Goal: Task Accomplishment & Management: Manage account settings

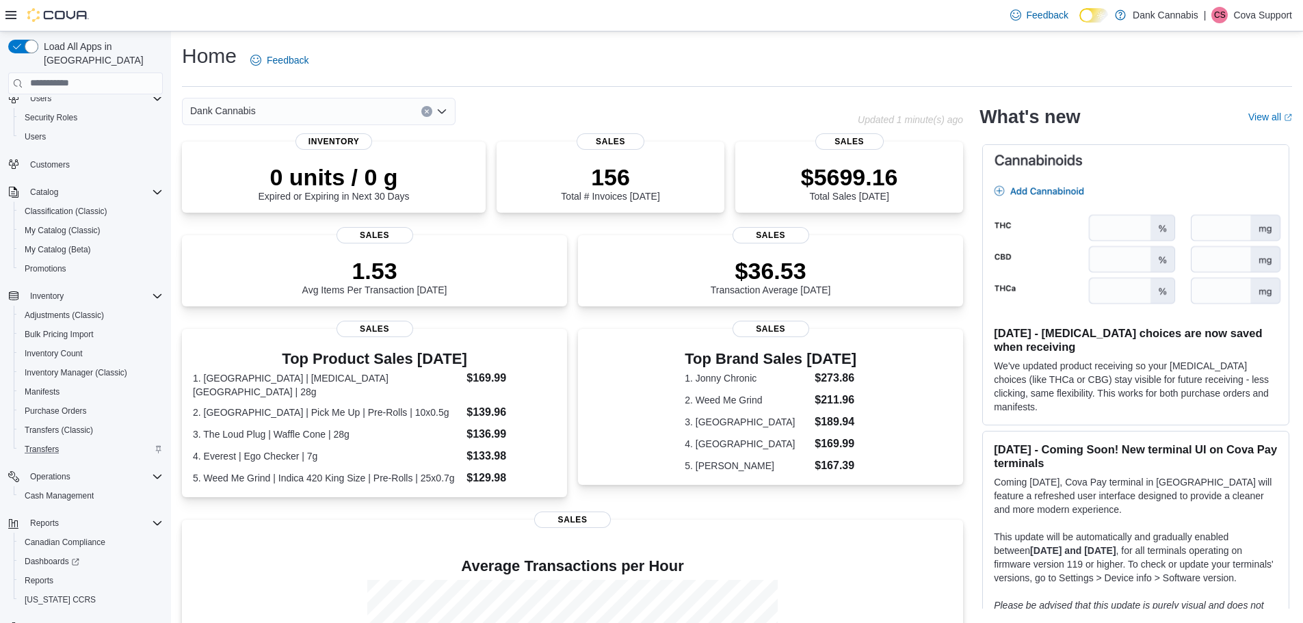
scroll to position [64, 0]
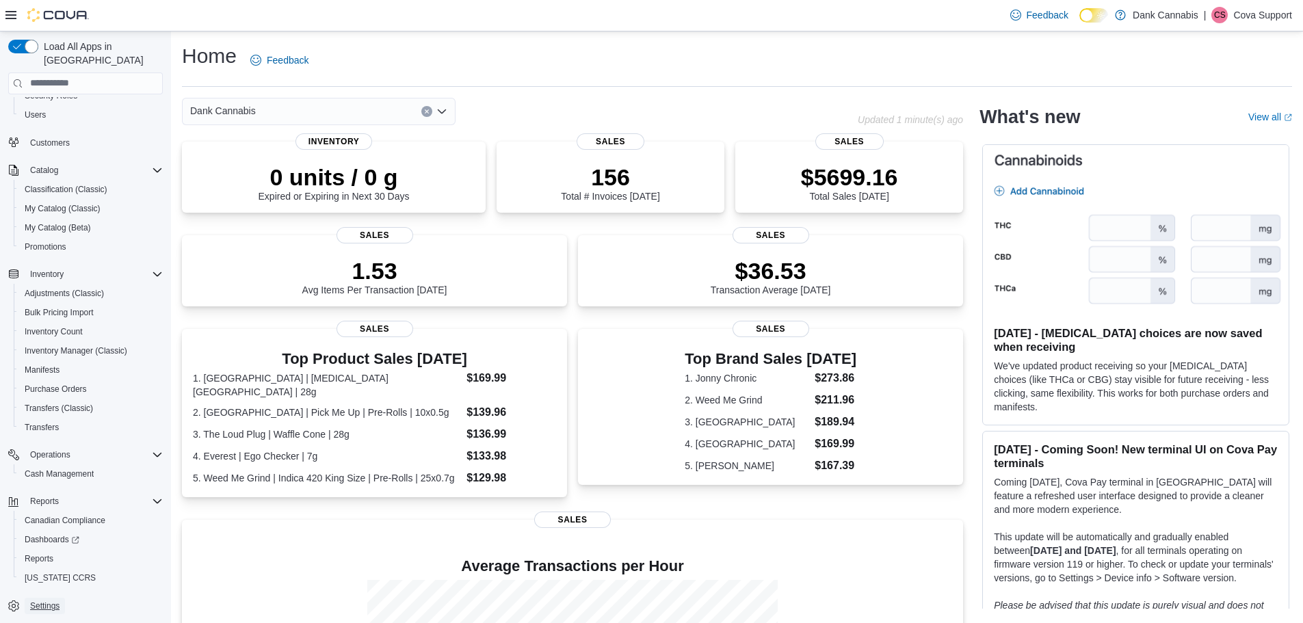
click at [44, 600] on span "Settings" at bounding box center [44, 605] width 29 height 11
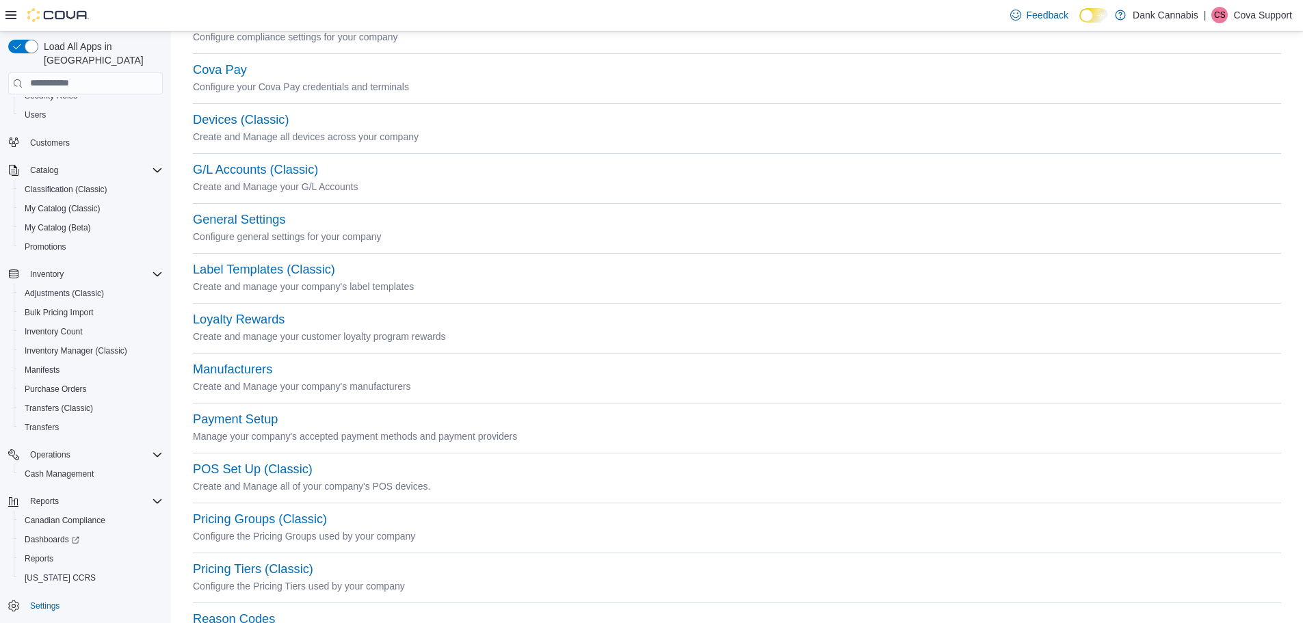
scroll to position [205, 0]
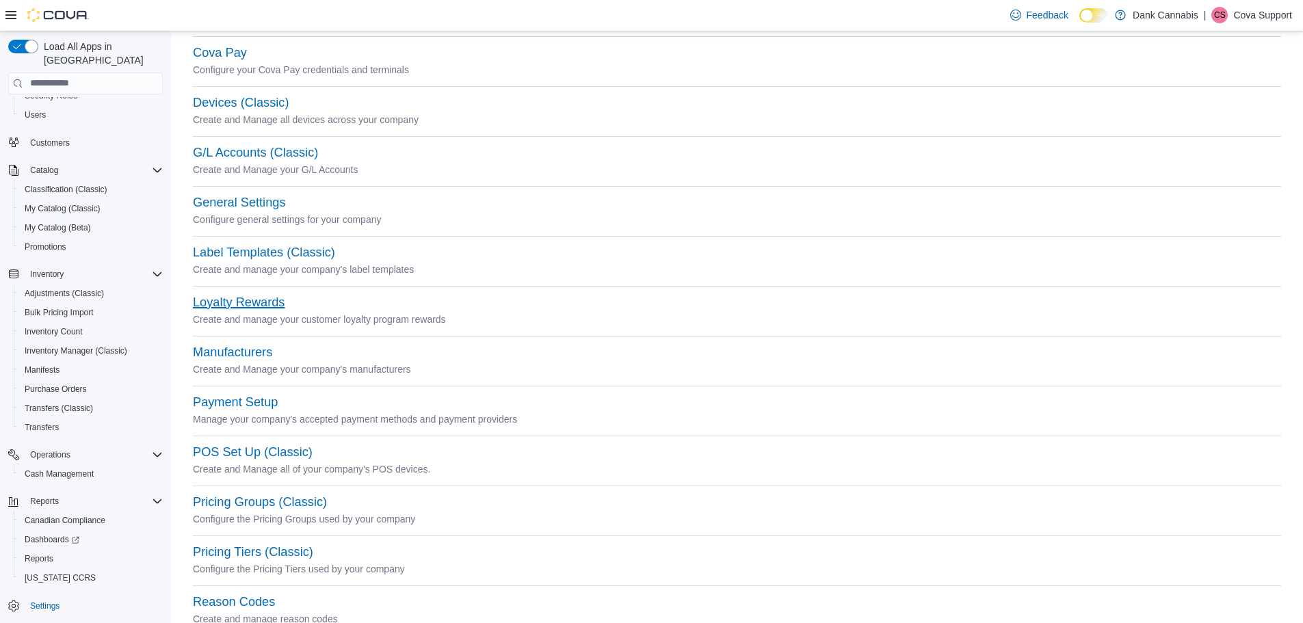
click at [228, 308] on button "Loyalty Rewards" at bounding box center [239, 302] width 92 height 14
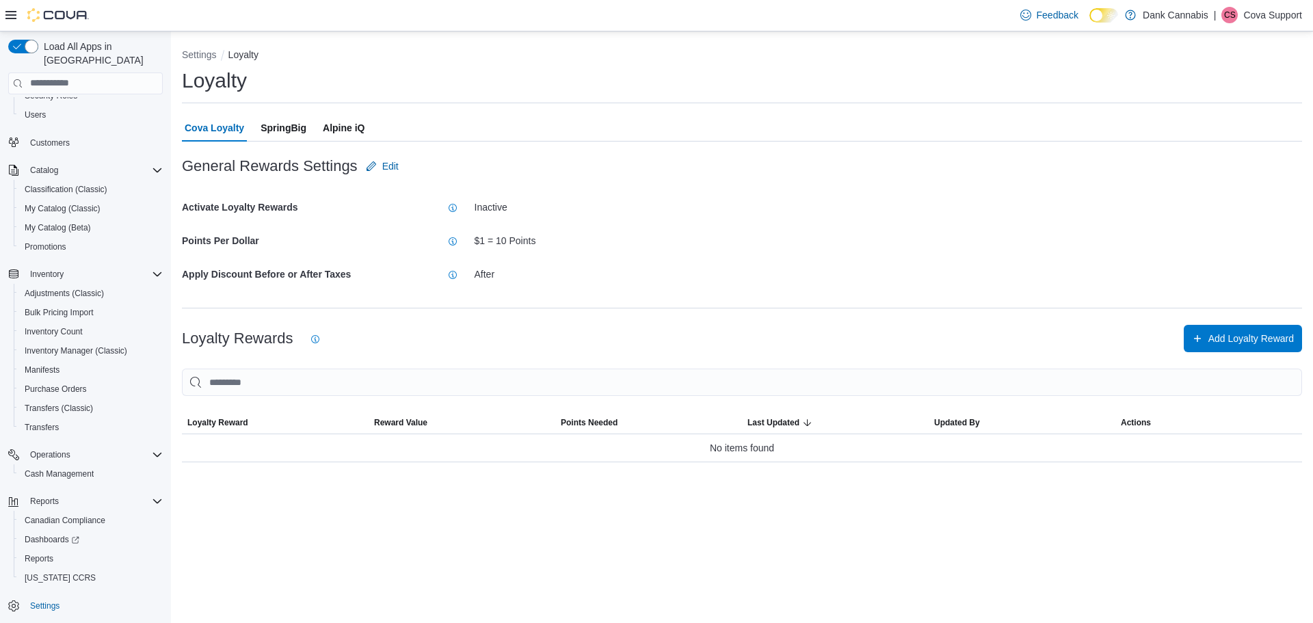
click at [299, 133] on span "SpringBig" at bounding box center [284, 127] width 46 height 27
